Goal: Navigation & Orientation: Understand site structure

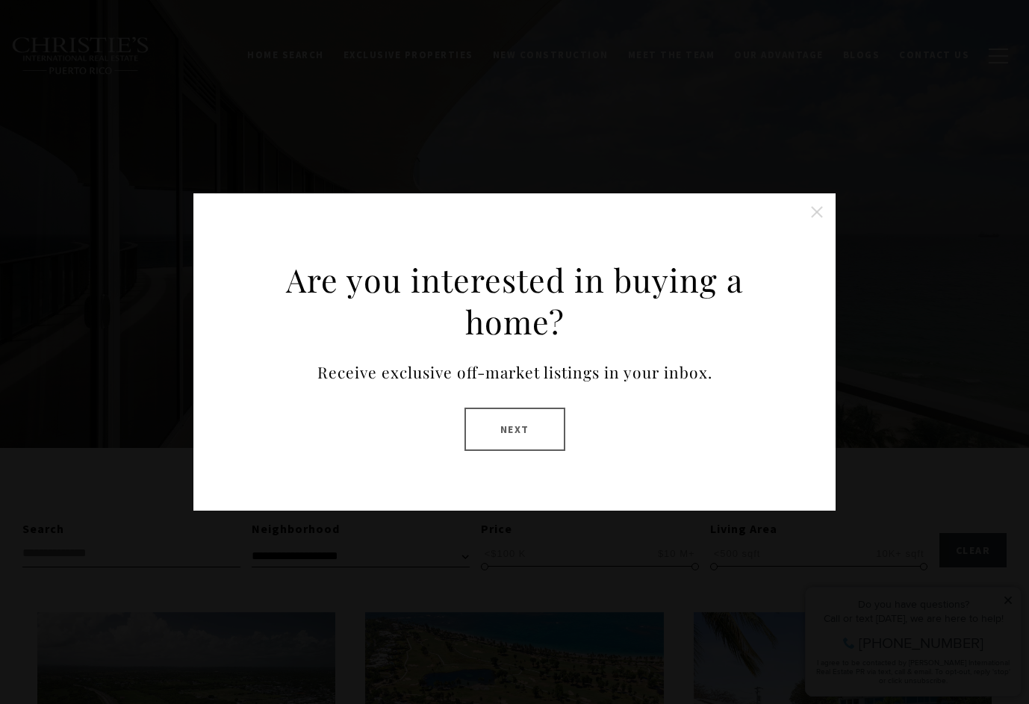
click at [819, 214] on button "Close this option" at bounding box center [817, 212] width 30 height 30
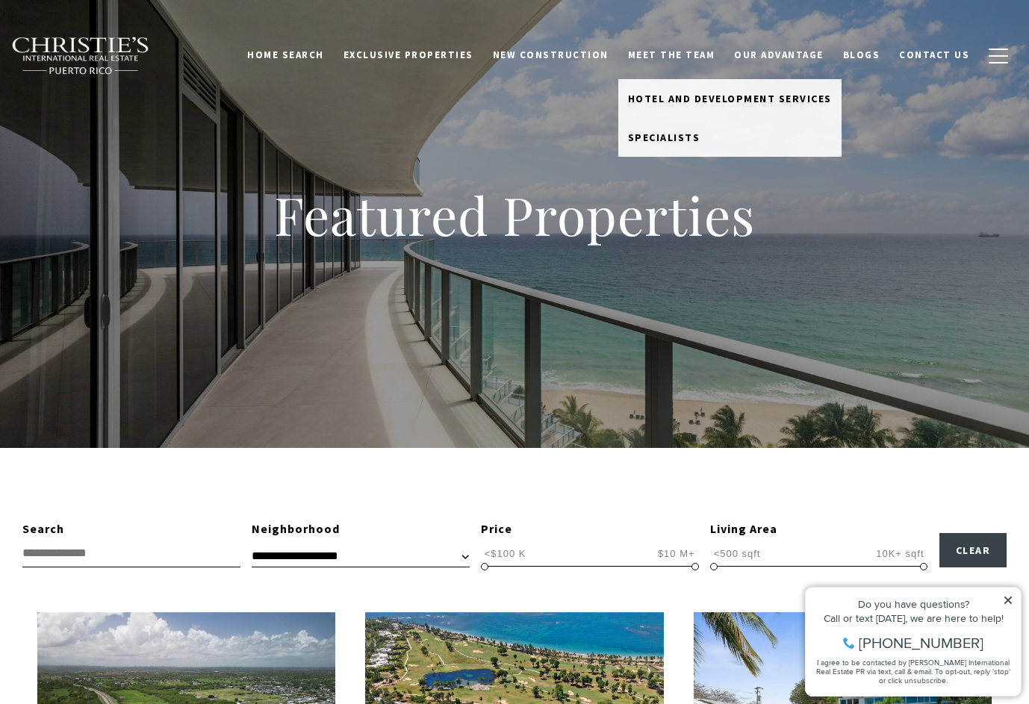
click at [684, 58] on link "Meet the Team" at bounding box center [671, 55] width 107 height 28
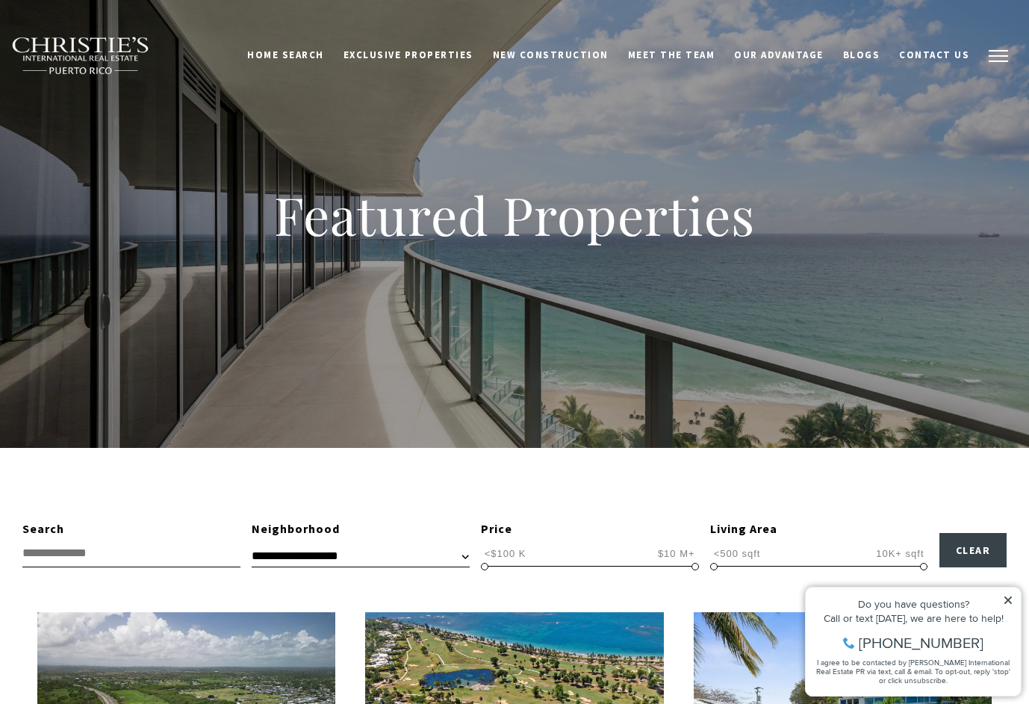
click at [997, 55] on span "button" at bounding box center [998, 55] width 19 height 1
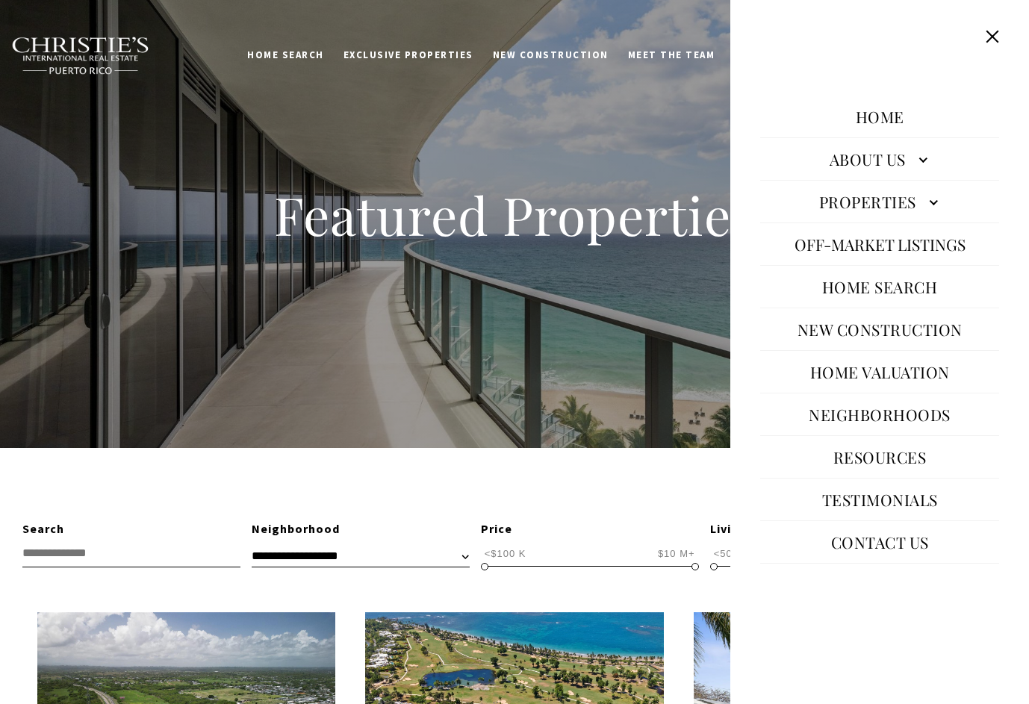
click at [923, 163] on link "About Us" at bounding box center [879, 159] width 239 height 36
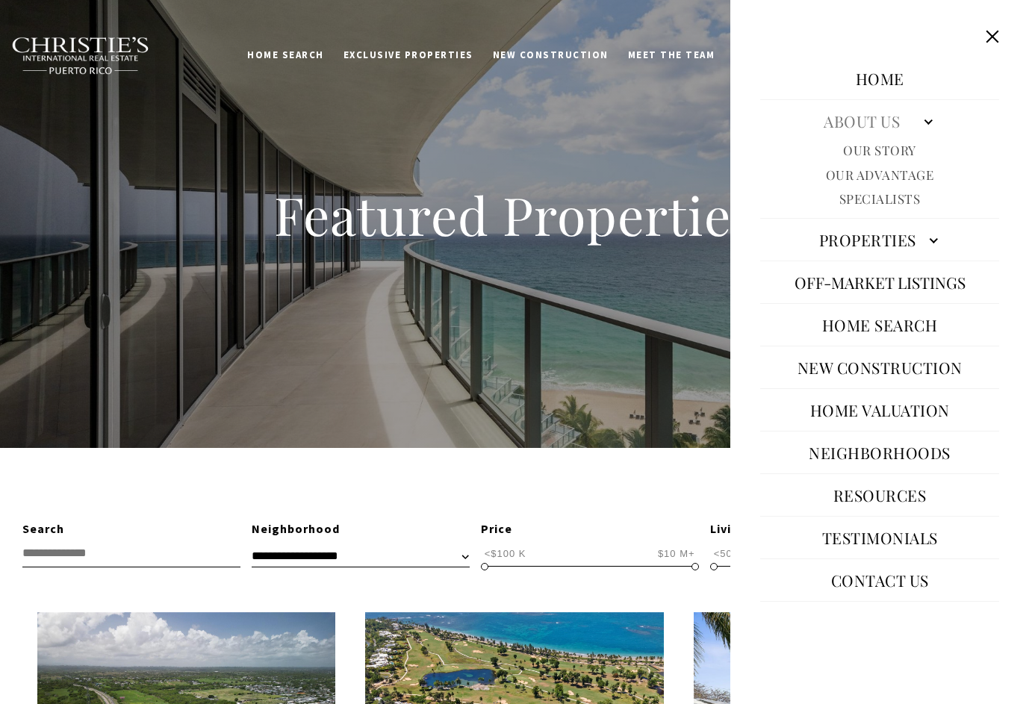
click at [915, 239] on link "Properties" at bounding box center [879, 240] width 239 height 36
click at [995, 40] on button "Close this option" at bounding box center [992, 36] width 28 height 28
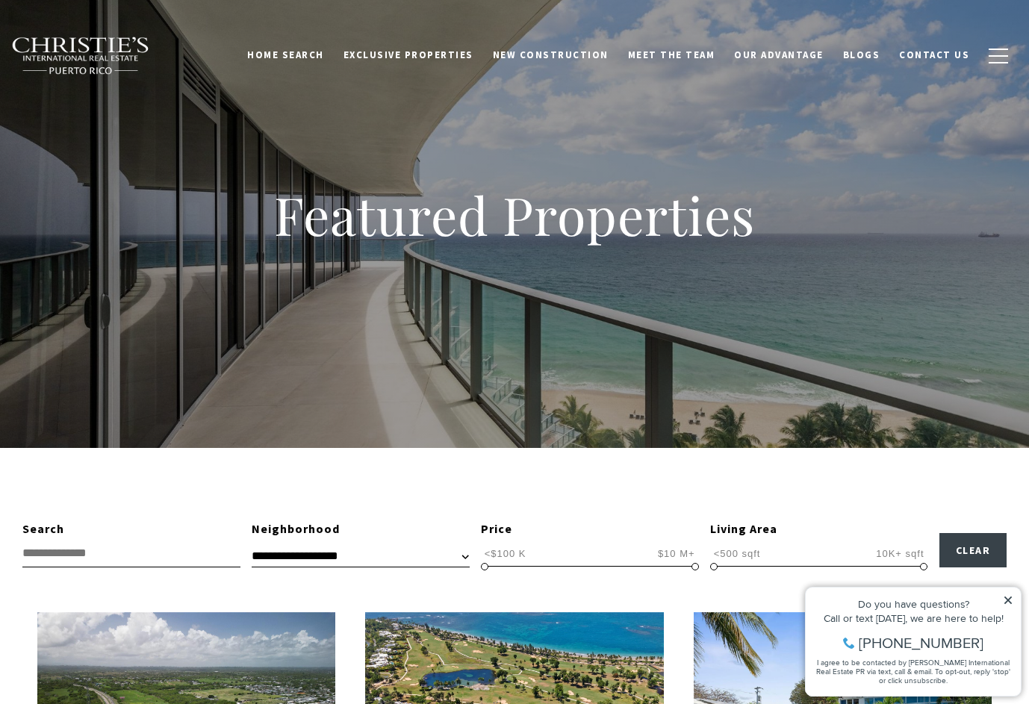
click at [99, 58] on img at bounding box center [80, 56] width 139 height 39
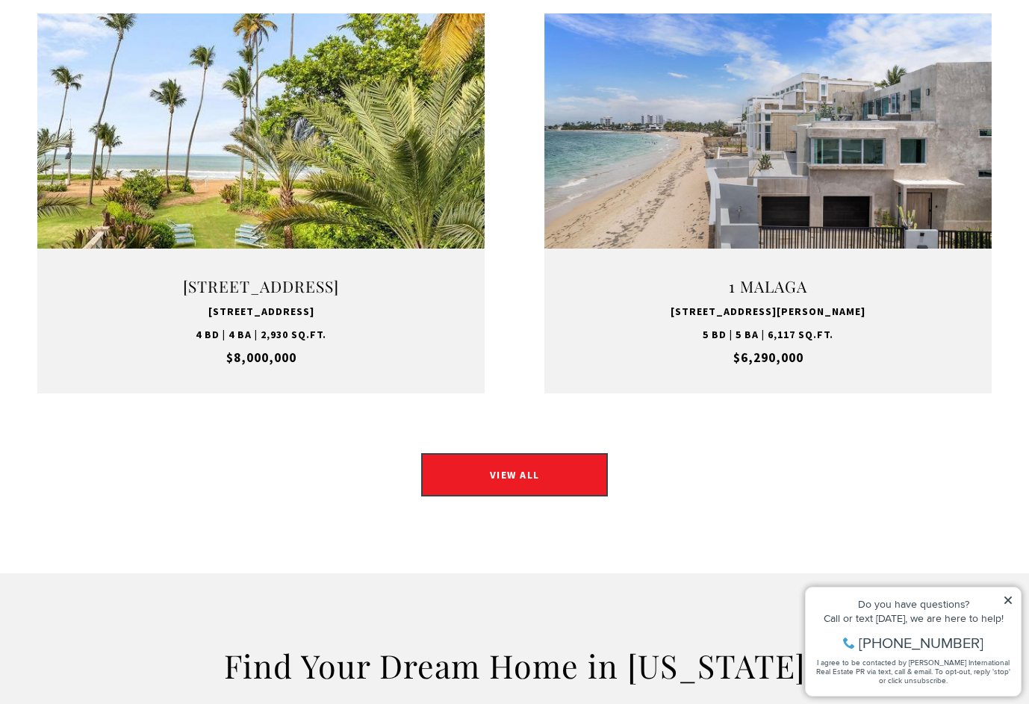
scroll to position [2032, 0]
